Goal: Information Seeking & Learning: Learn about a topic

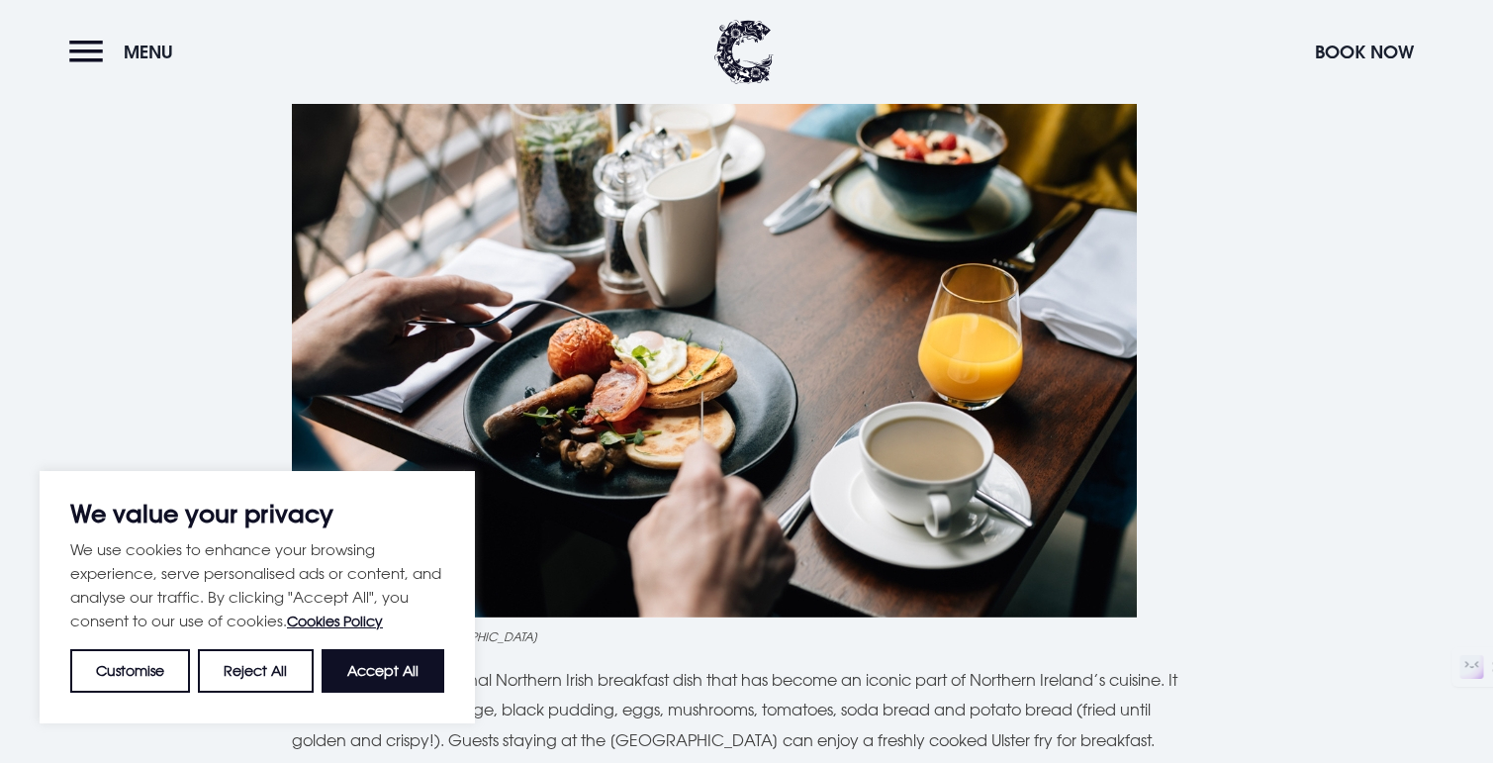
scroll to position [1085, 0]
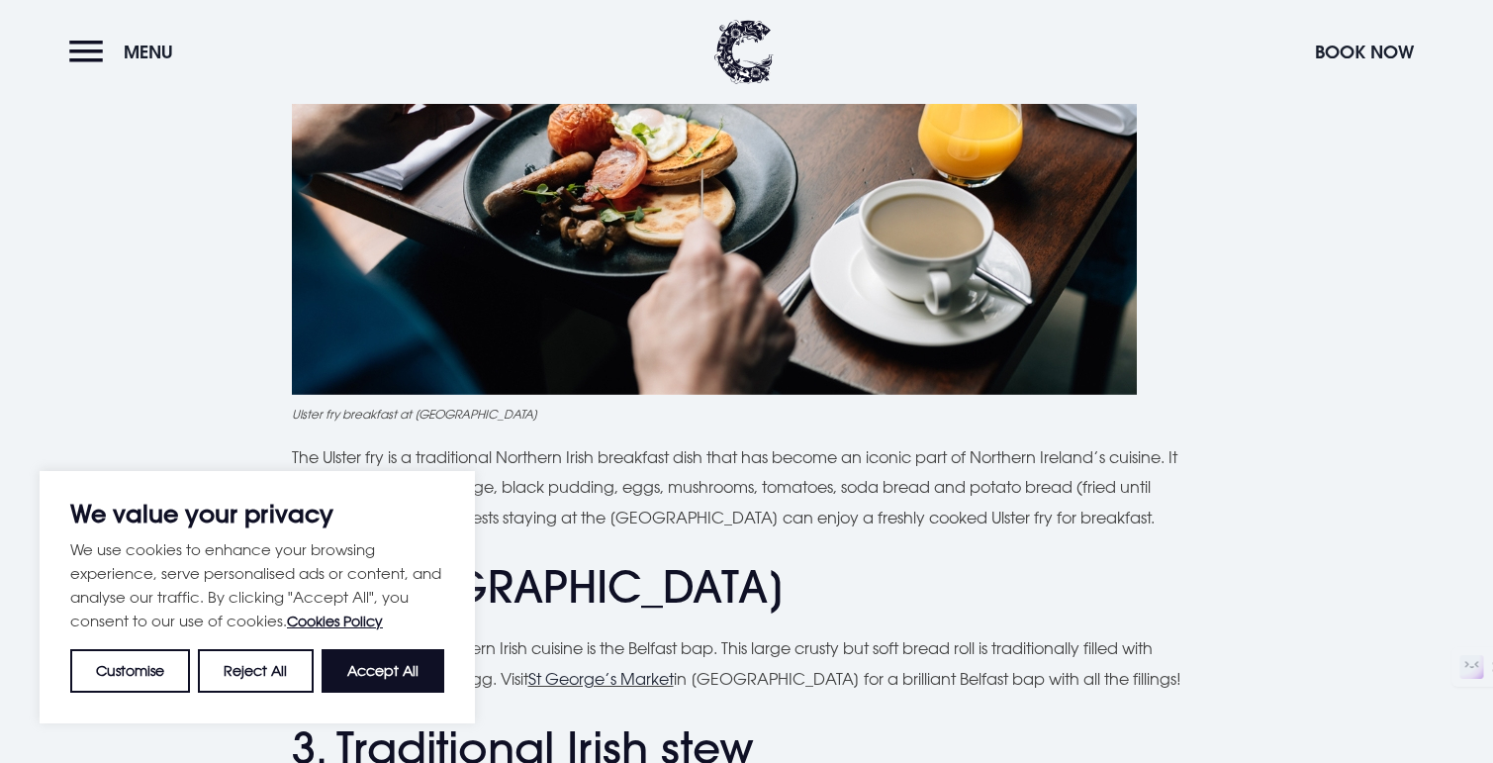
click at [389, 676] on button "Accept All" at bounding box center [382, 671] width 123 height 44
checkbox input "true"
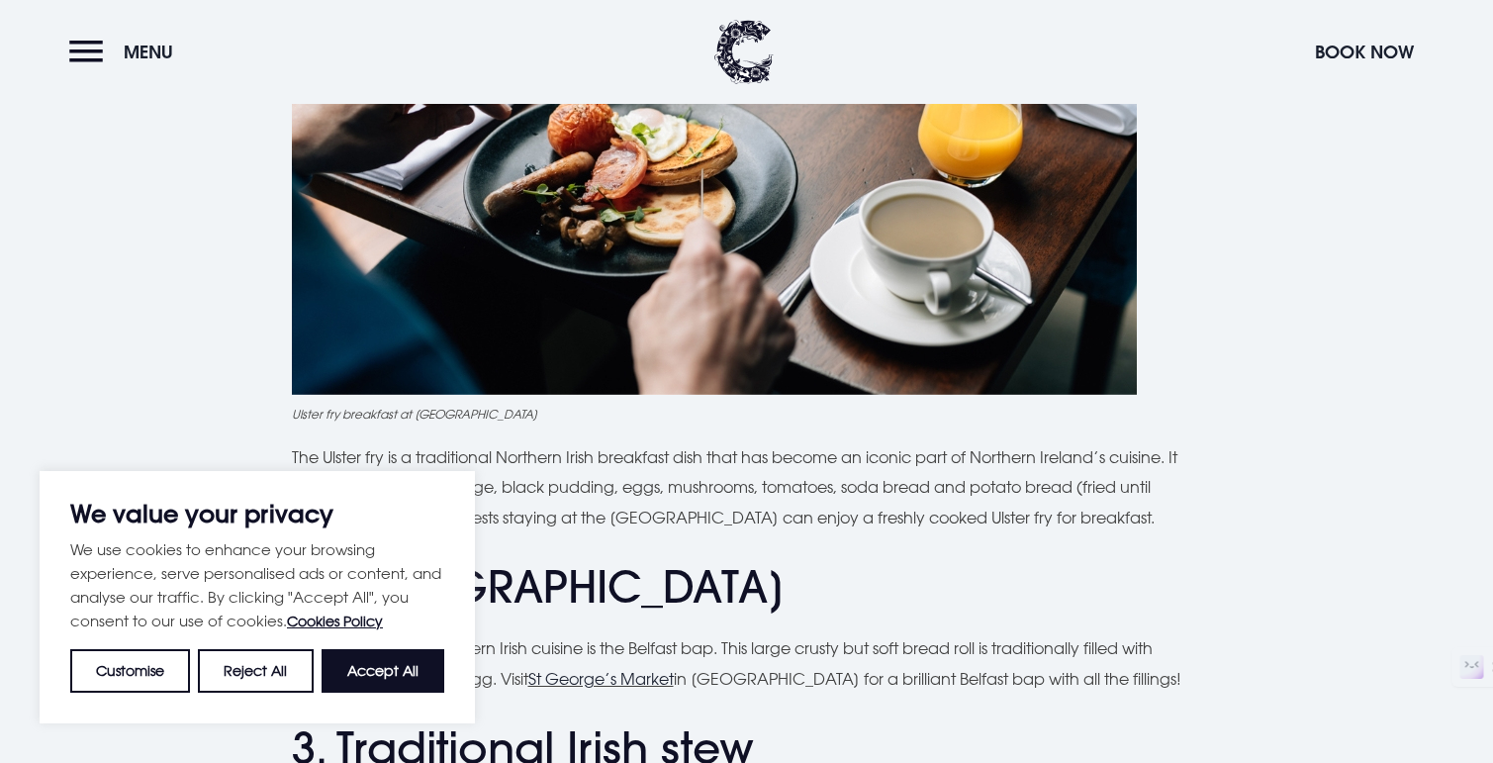
checkbox input "true"
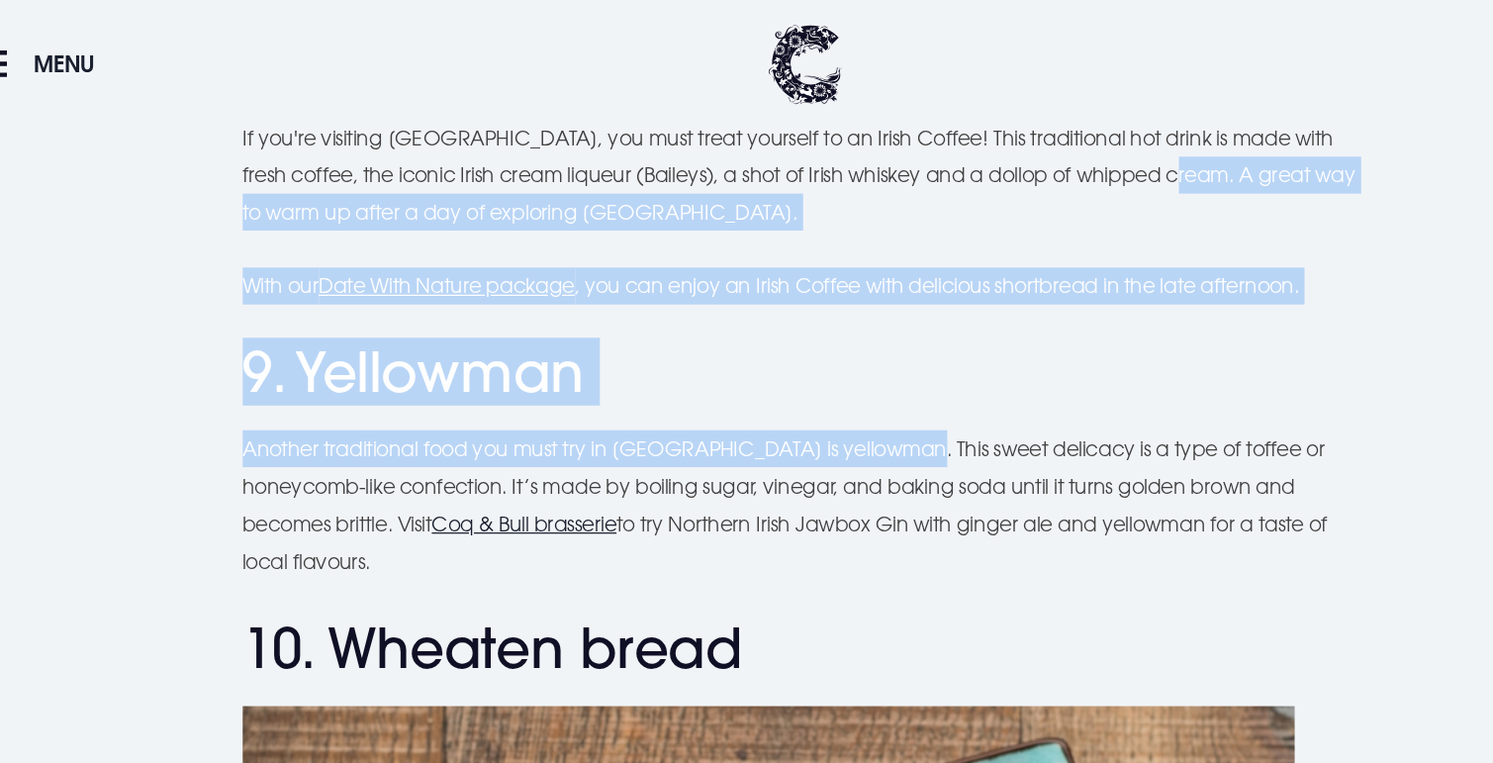
scroll to position [4555, 0]
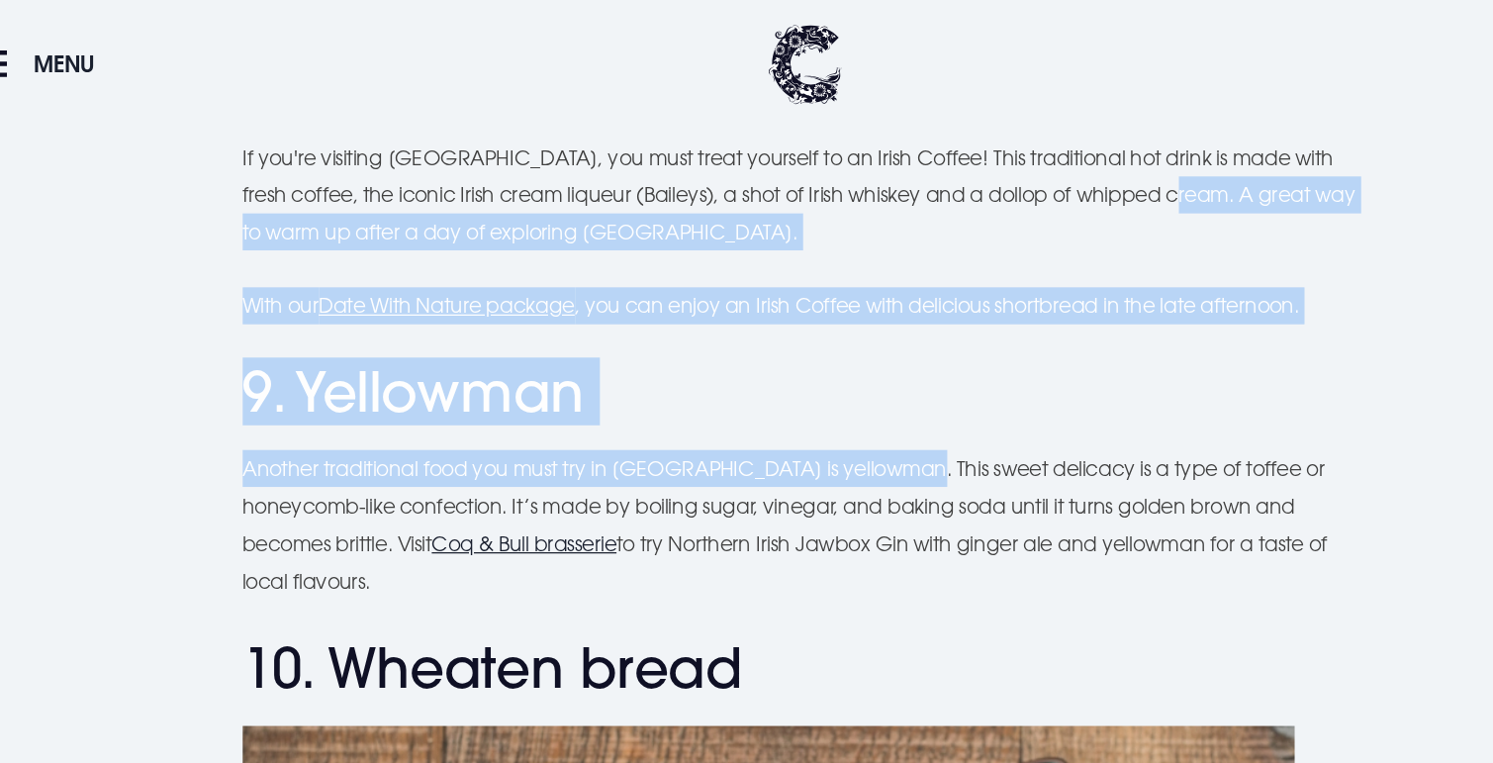
drag, startPoint x: 831, startPoint y: 259, endPoint x: 401, endPoint y: 477, distance: 482.2
click at [400, 478] on p "Another traditional food you must try in [GEOGRAPHIC_DATA] is yellowman. This s…" at bounding box center [747, 421] width 910 height 121
copy p "This sweet delicacy is a type of toffee or honeycomb-like confection. It’s made…"
click at [454, 475] on p "Another traditional food you must try in [GEOGRAPHIC_DATA] is yellowman. This s…" at bounding box center [747, 421] width 910 height 121
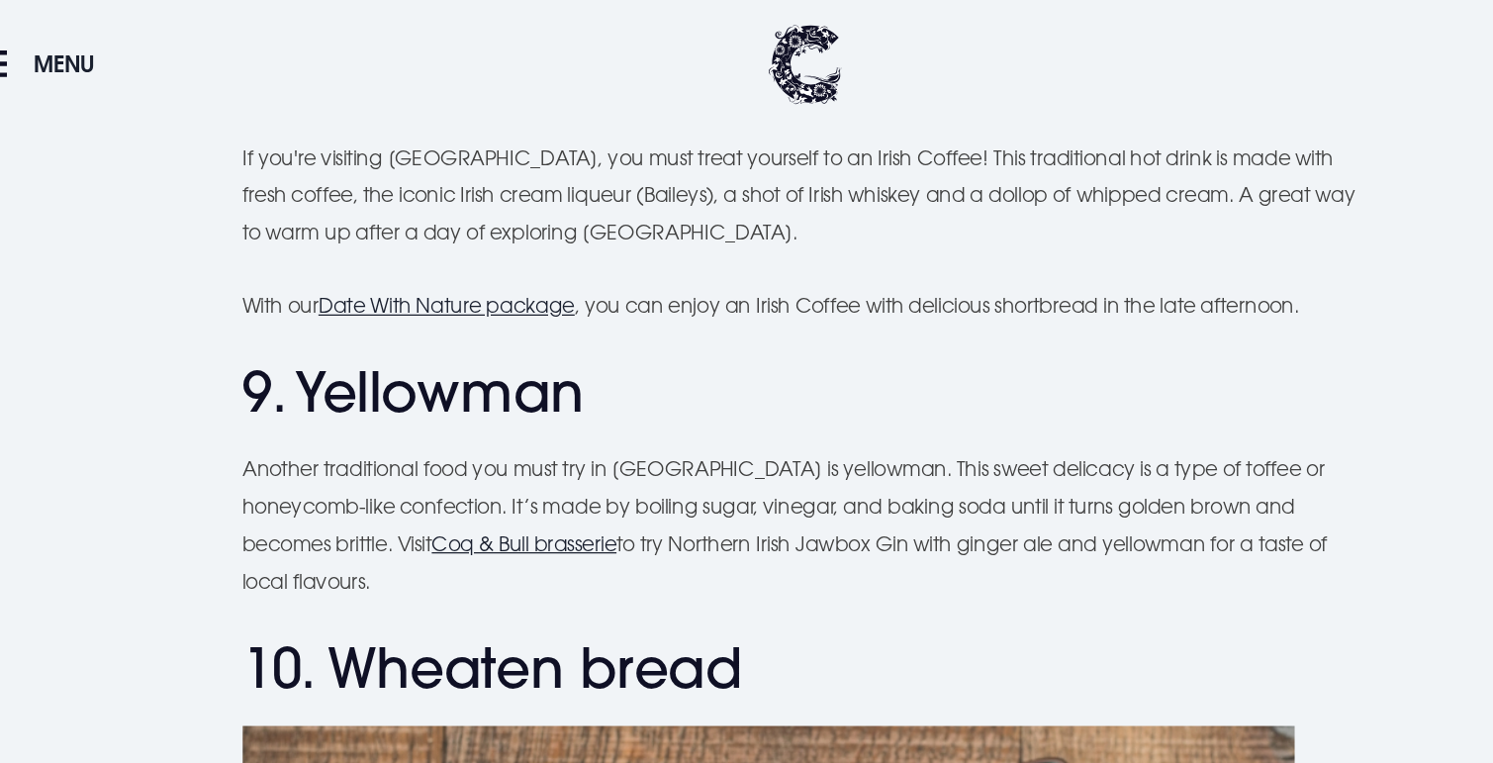
drag, startPoint x: 454, startPoint y: 475, endPoint x: 280, endPoint y: 365, distance: 205.8
copy p "Another traditional food you must try in [GEOGRAPHIC_DATA] is yellowman. This s…"
click at [886, 535] on h2 "10. Wheaten bread" at bounding box center [747, 536] width 910 height 52
drag, startPoint x: 901, startPoint y: 373, endPoint x: 977, endPoint y: 373, distance: 76.2
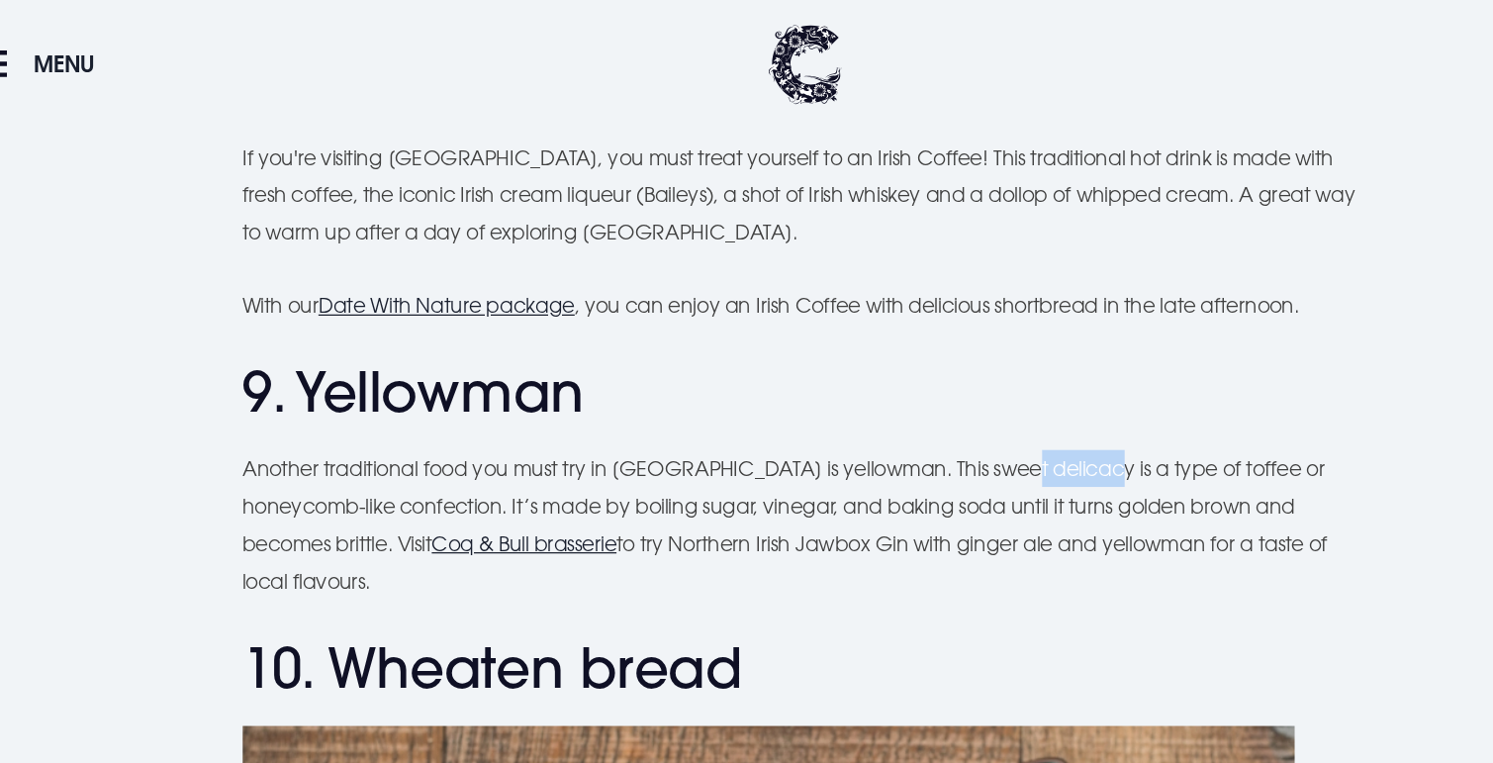
click at [977, 373] on p "Another traditional food you must try in [GEOGRAPHIC_DATA] is yellowman. This s…" at bounding box center [747, 421] width 910 height 121
copy p "delicacy"
click at [1025, 401] on p "Another traditional food you must try in [GEOGRAPHIC_DATA] is yellowman. This s…" at bounding box center [747, 421] width 910 height 121
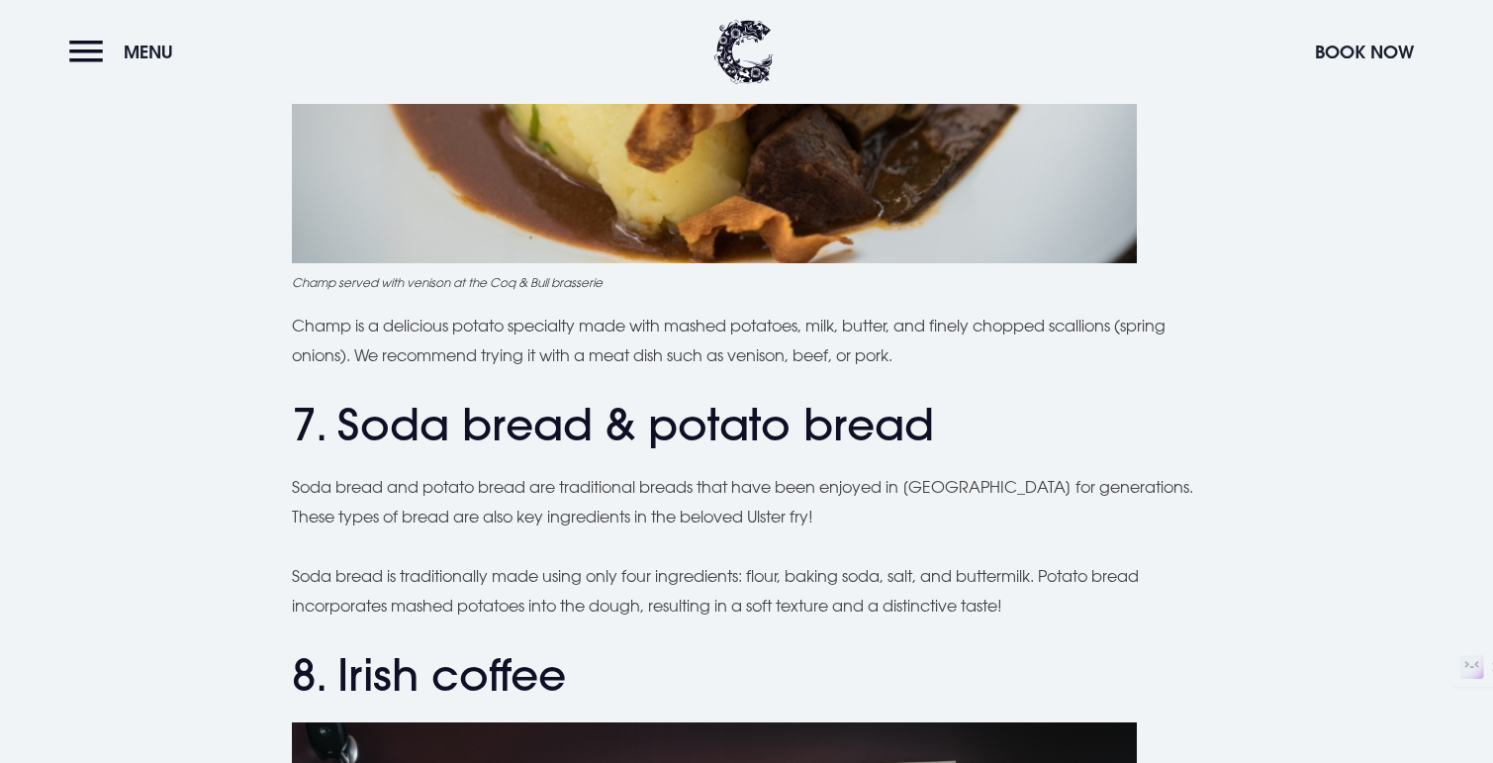
scroll to position [3343, 0]
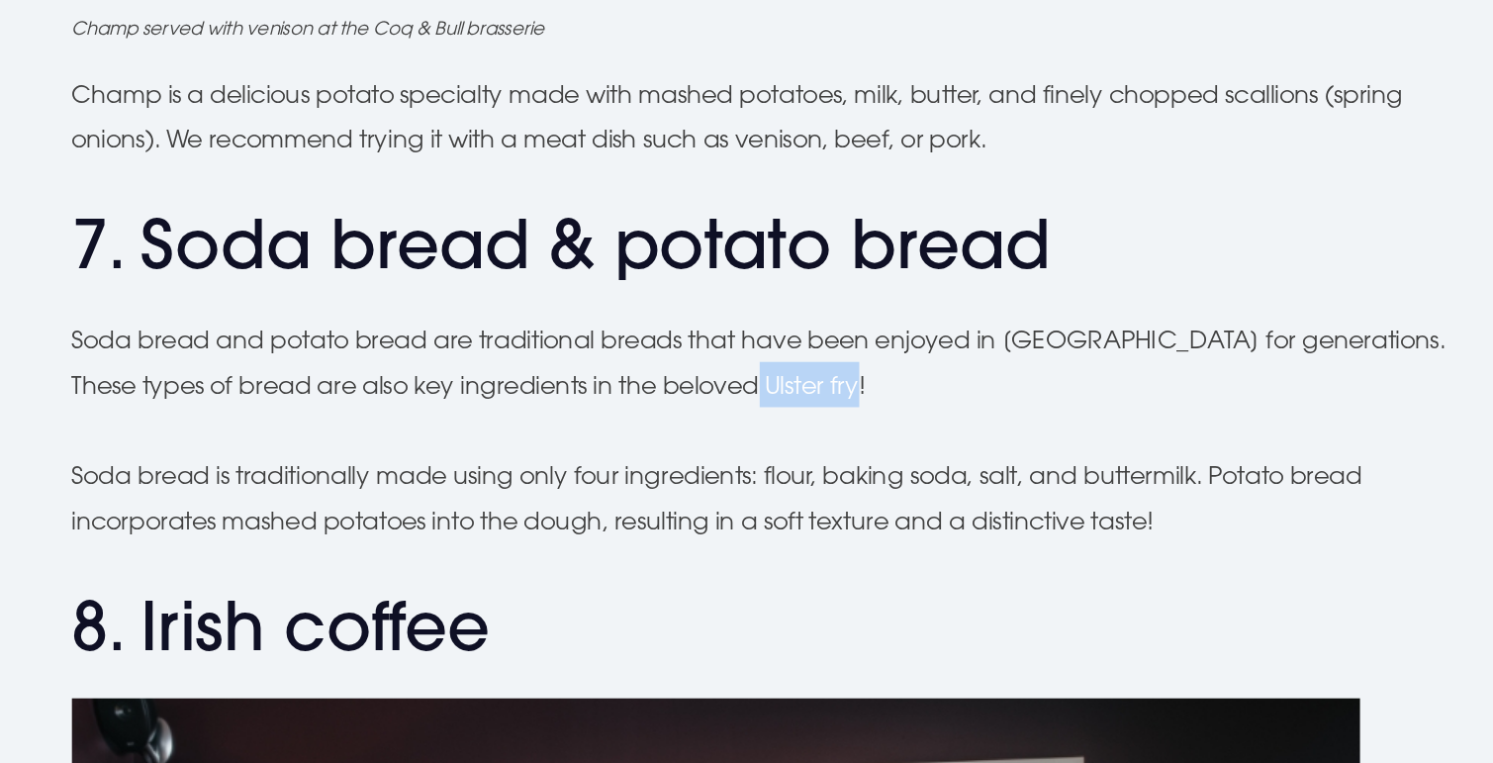
drag, startPoint x: 822, startPoint y: 500, endPoint x: 754, endPoint y: 500, distance: 68.2
click at [754, 500] on p "Soda bread and potato bread are traditional breads that have been enjoyed in [G…" at bounding box center [747, 493] width 910 height 60
copy p "Ulster fry!"
click at [785, 591] on p "Soda bread is traditionally made using only four ingredients: flour, baking sod…" at bounding box center [747, 582] width 910 height 60
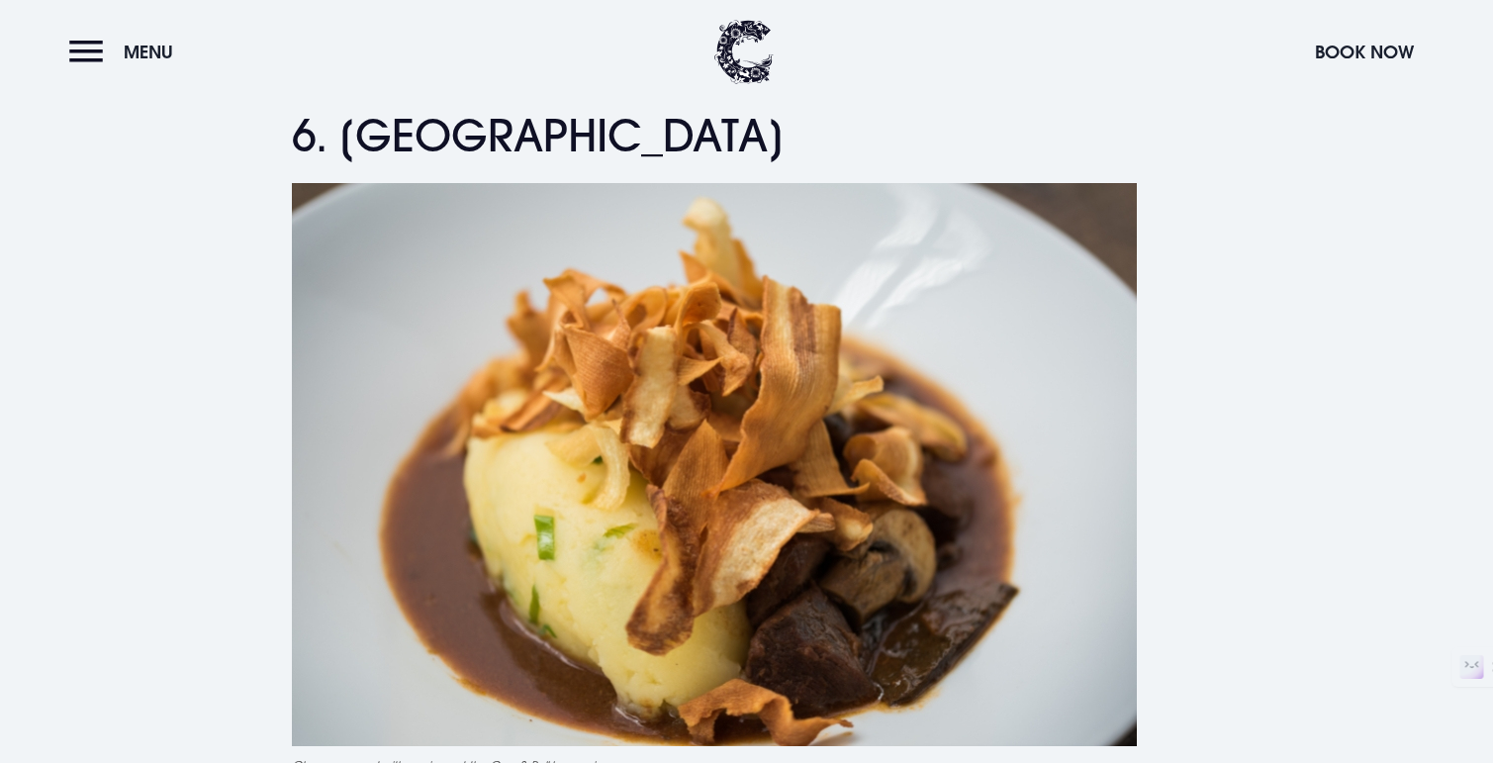
scroll to position [2801, 0]
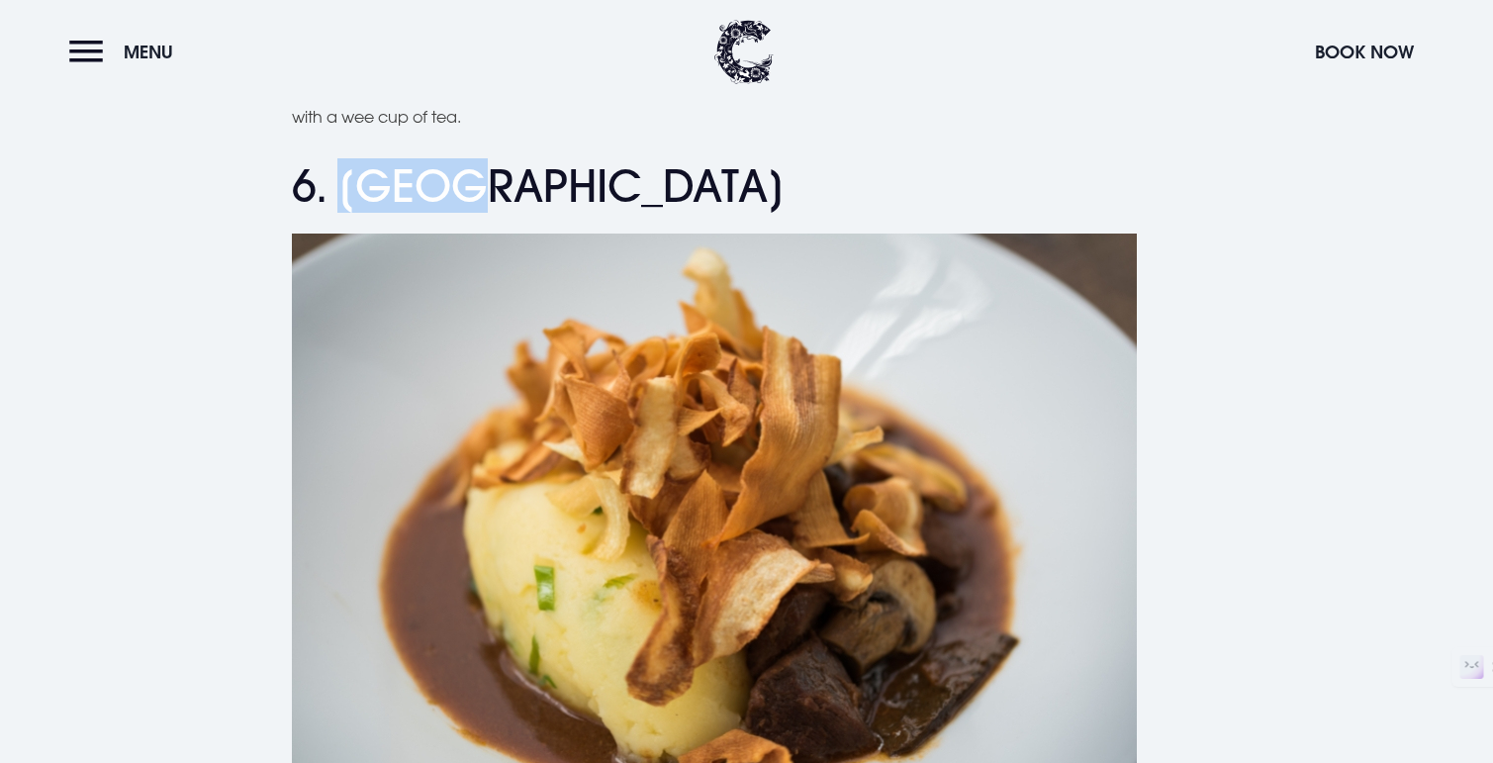
drag, startPoint x: 344, startPoint y: 189, endPoint x: 493, endPoint y: 189, distance: 148.4
click at [493, 189] on h2 "6. [GEOGRAPHIC_DATA]" at bounding box center [747, 186] width 910 height 52
copy h2 "Champ"
click at [442, 187] on h2 "6. [GEOGRAPHIC_DATA]" at bounding box center [747, 186] width 910 height 52
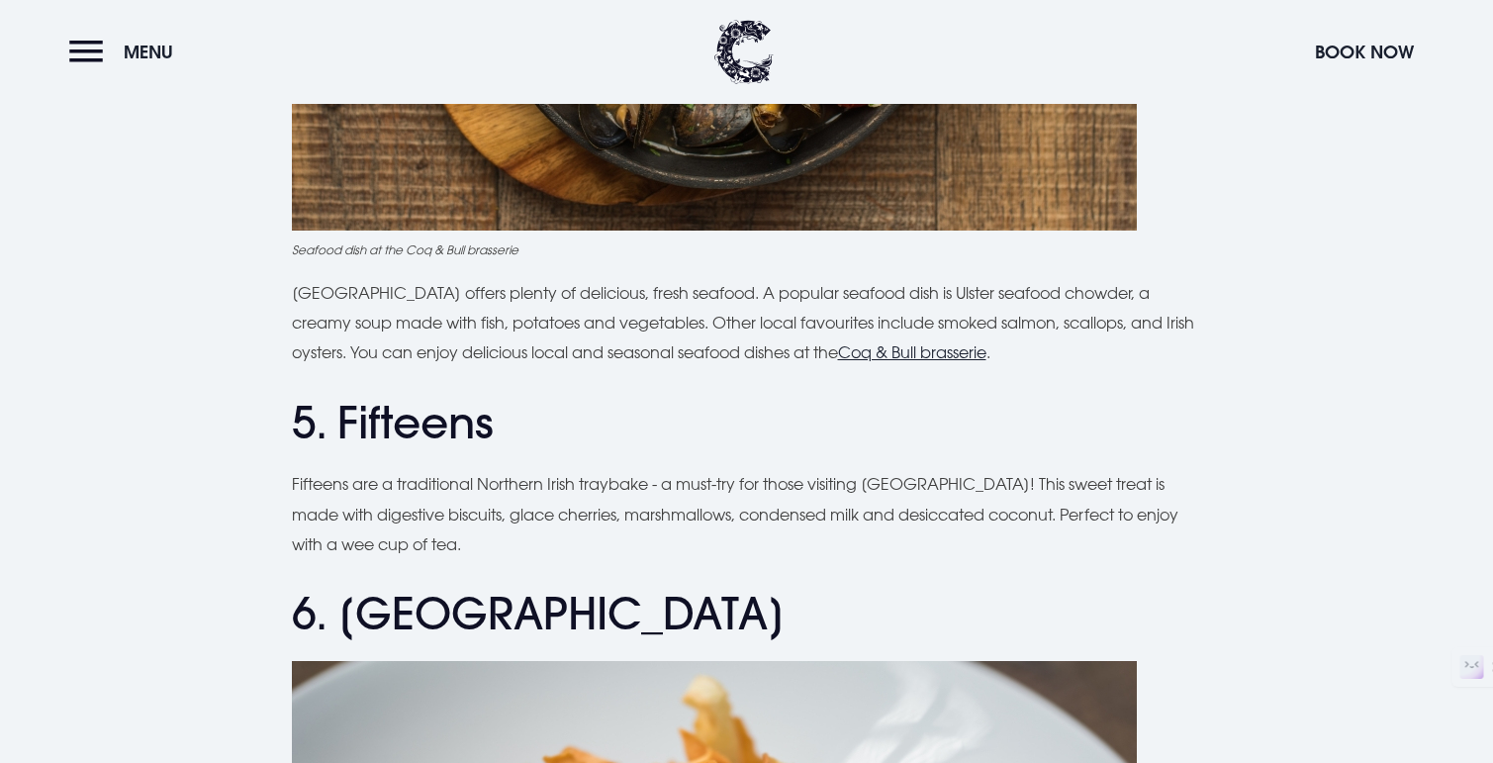
scroll to position [2370, 0]
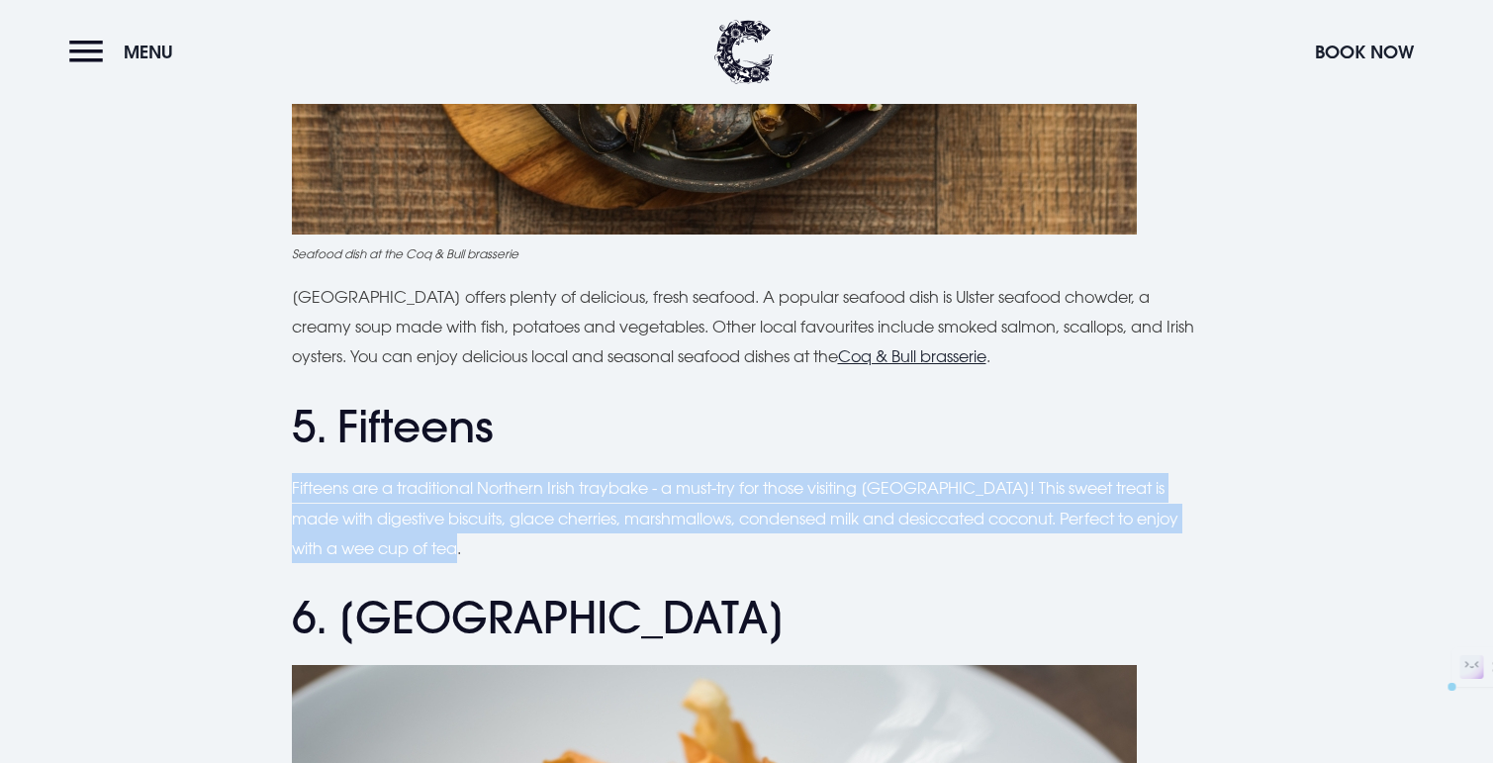
drag, startPoint x: 287, startPoint y: 471, endPoint x: 481, endPoint y: 544, distance: 207.2
click at [494, 552] on p "Fifteens are a traditional Northern Irish traybake - a must-try for those visit…" at bounding box center [747, 518] width 910 height 90
drag, startPoint x: 494, startPoint y: 552, endPoint x: 290, endPoint y: 483, distance: 215.2
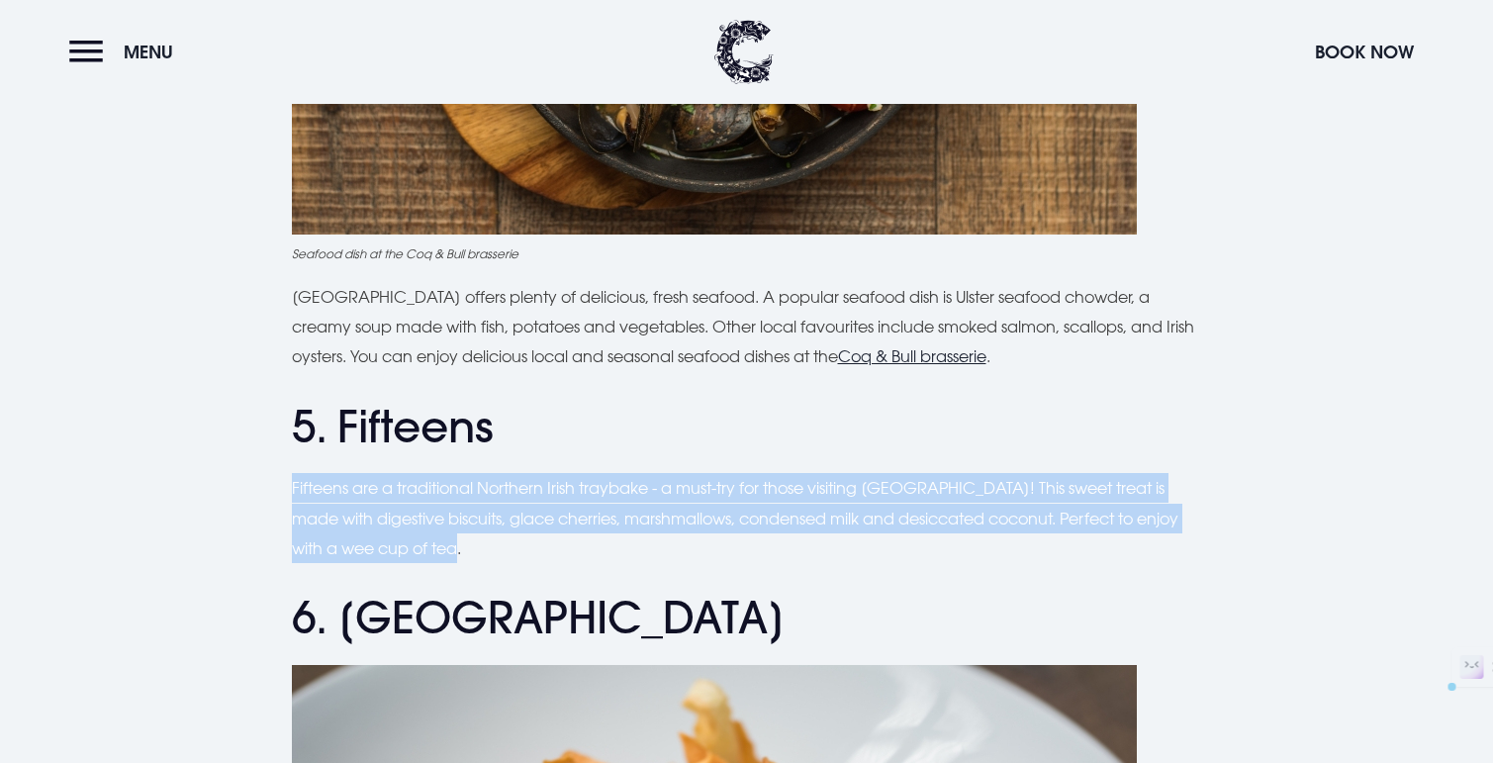
click at [959, 487] on p "Fifteens are a traditional Northern Irish traybake - a must-try for those visit…" at bounding box center [747, 518] width 910 height 90
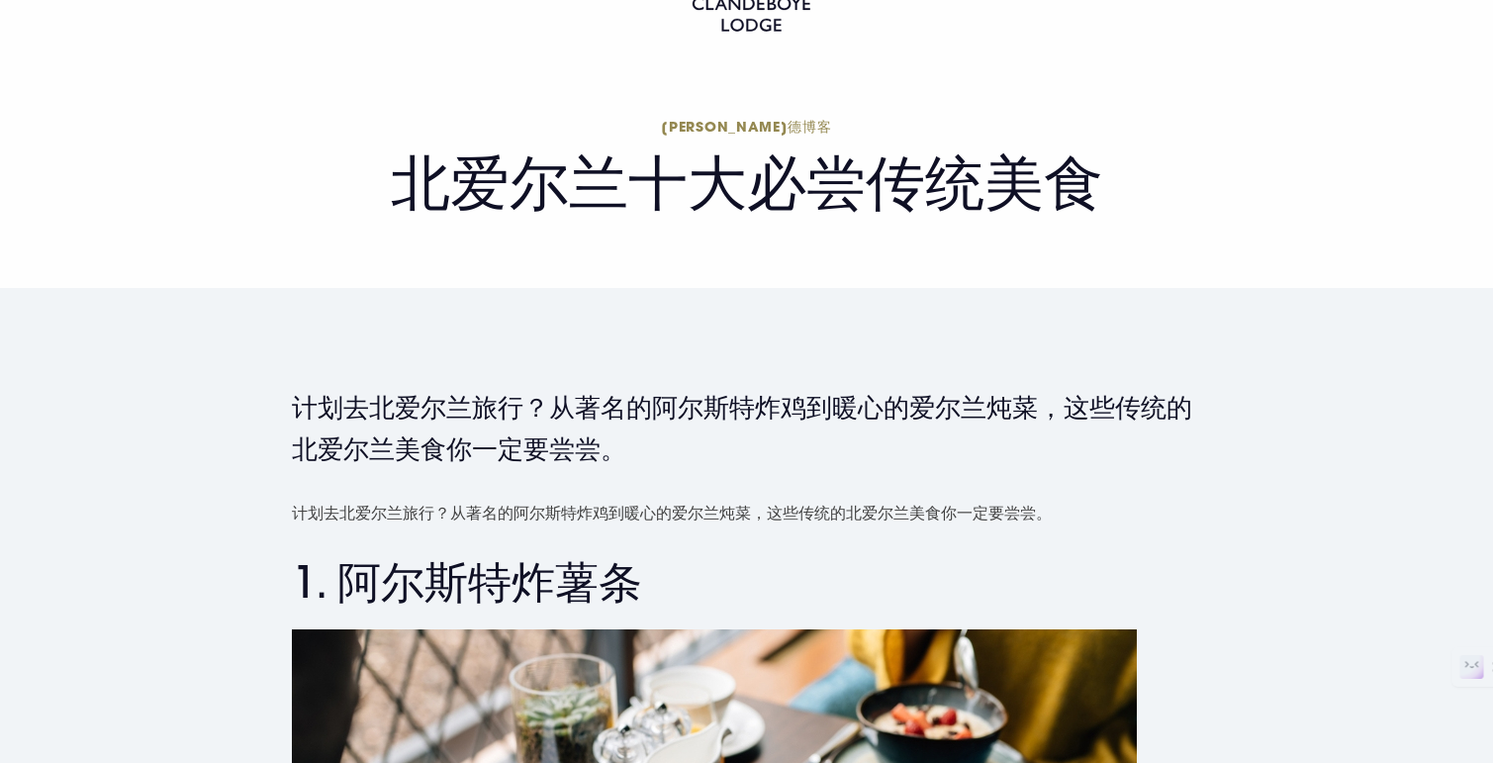
scroll to position [0, 0]
